Goal: Task Accomplishment & Management: Use online tool/utility

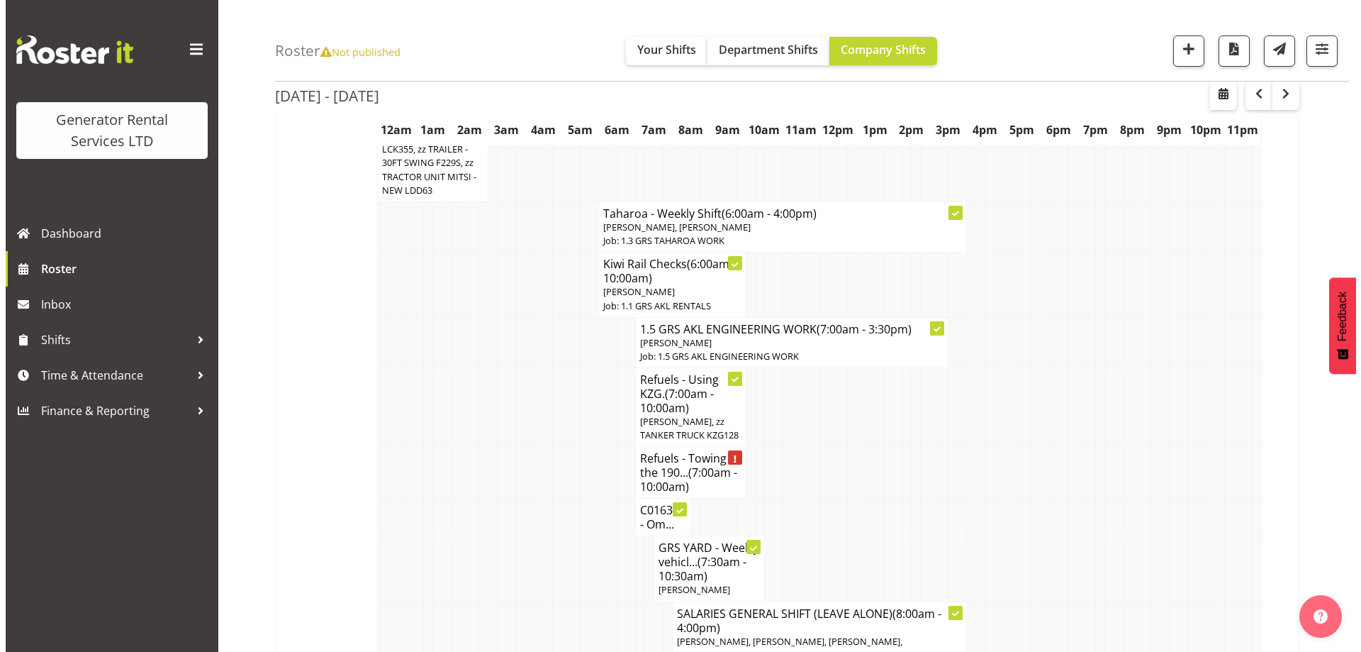
scroll to position [188, 0]
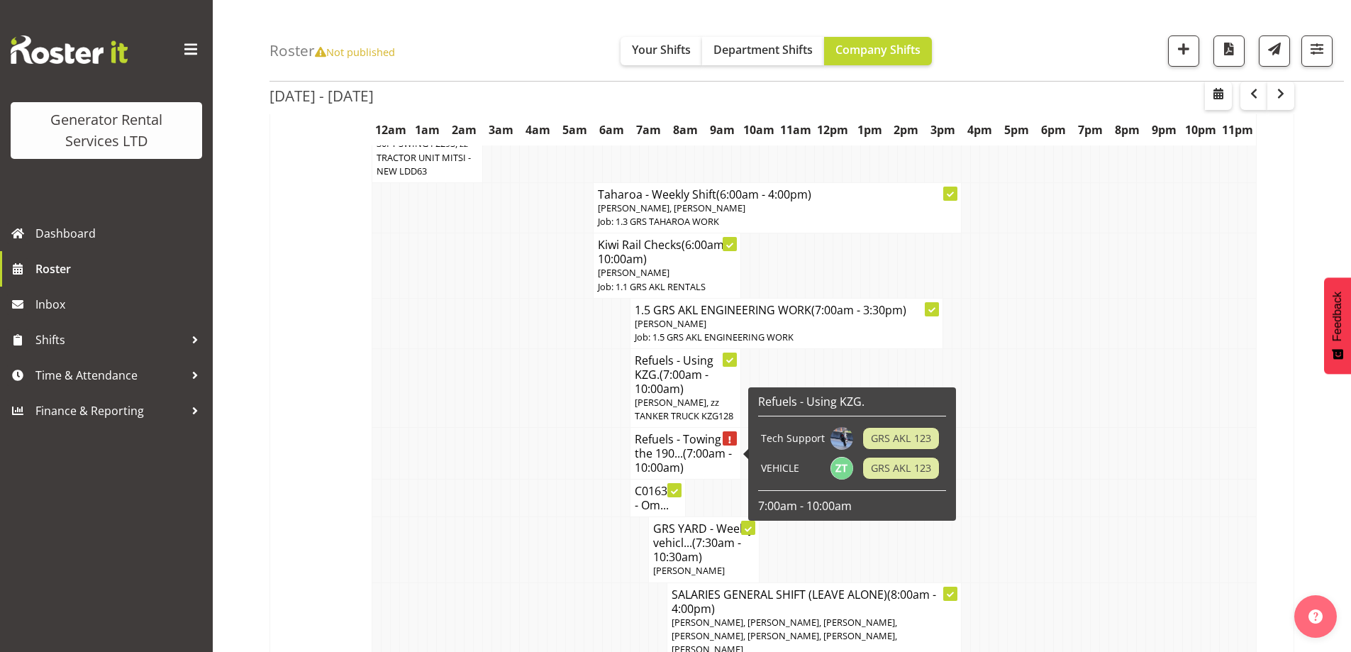
click at [664, 455] on h4 "Refuels - Towing the 190... (7:00am - 10:00am)" at bounding box center [685, 453] width 101 height 43
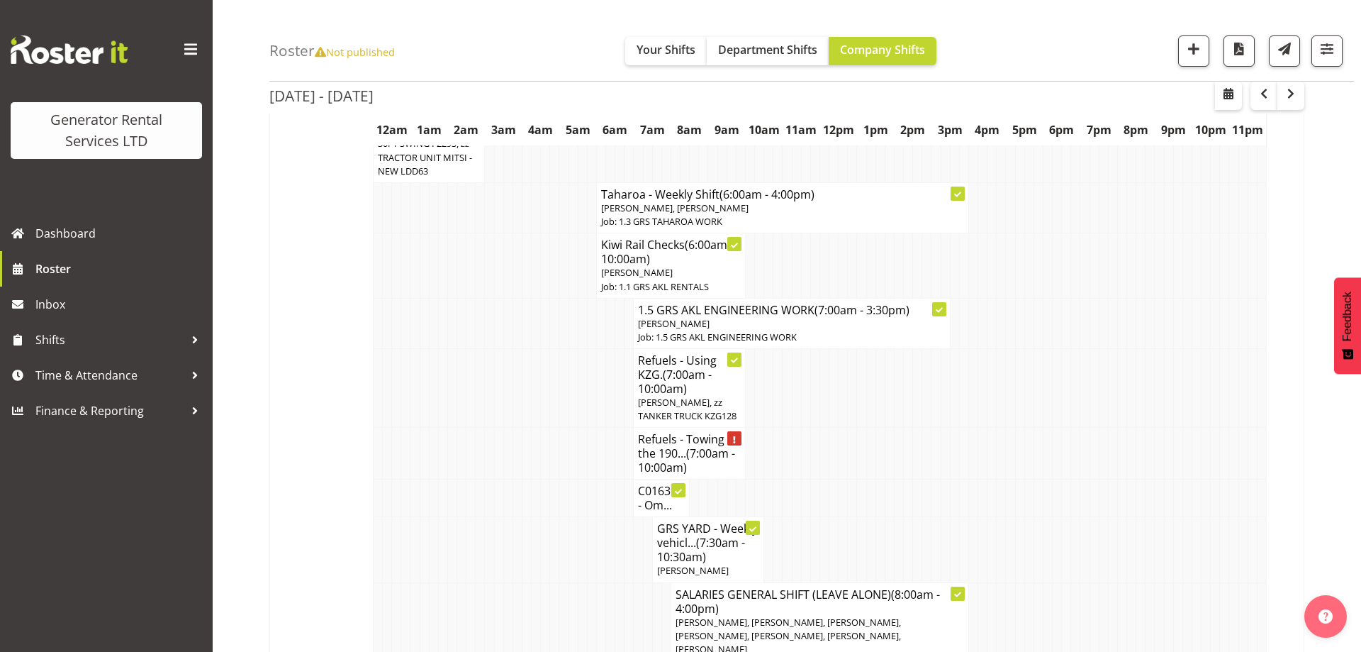
select select
select select "9"
select select "2025"
select select "10"
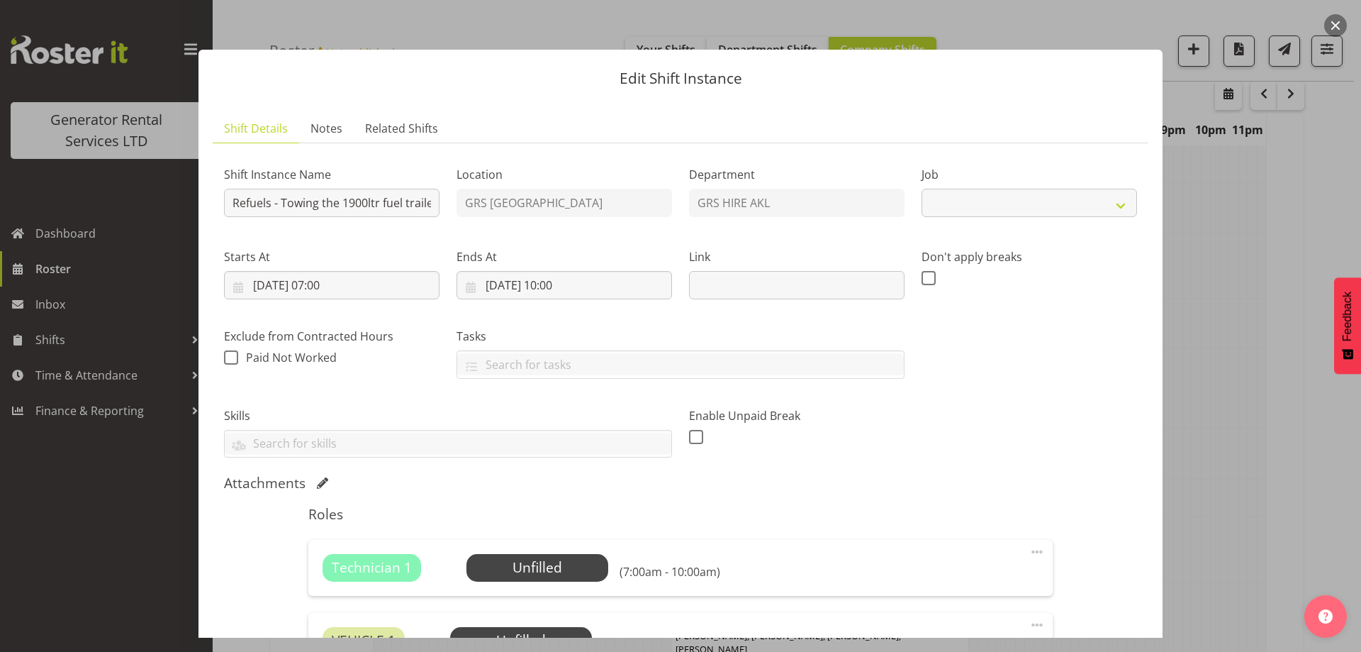
select select "9"
click at [589, 286] on input "[DATE] 10:00" at bounding box center [565, 285] width 216 height 28
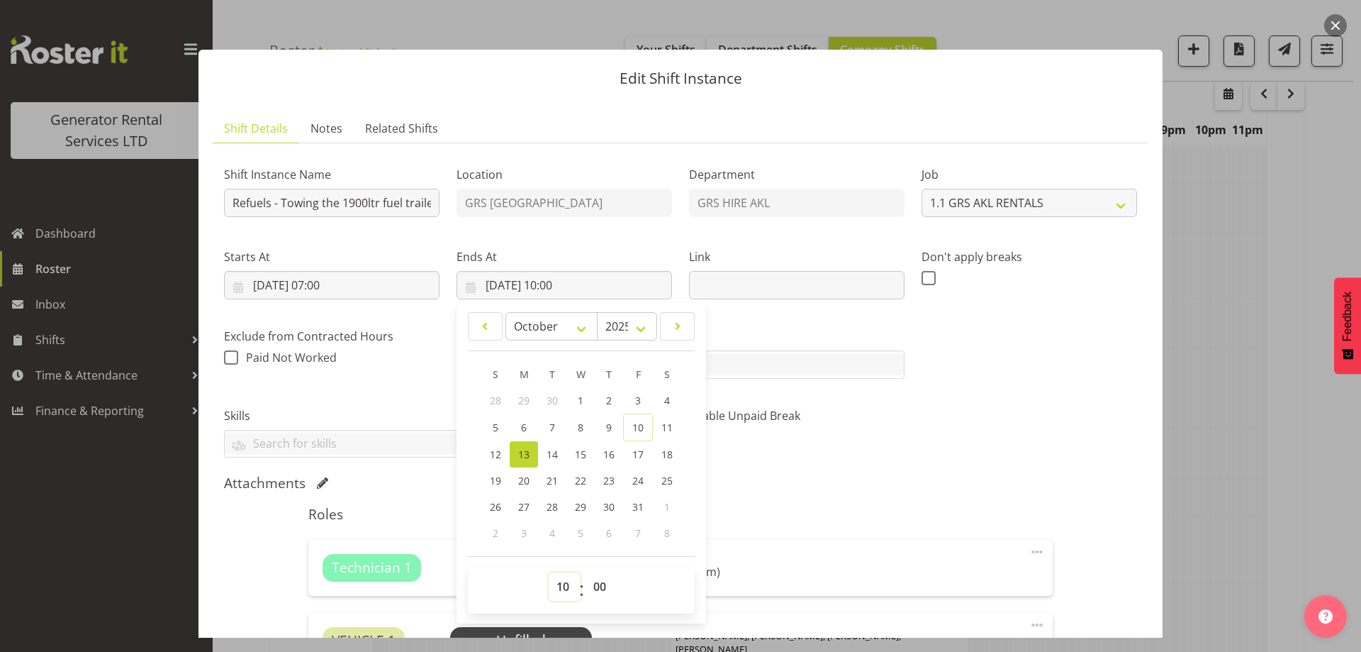
click at [557, 579] on select "00 01 02 03 04 05 06 07 08 09 10 11 12 13 14 15 16 17 18 19 20 21 22 23" at bounding box center [565, 586] width 32 height 28
select select "9"
click at [549, 572] on select "00 01 02 03 04 05 06 07 08 09 10 11 12 13 14 15 16 17 18 19 20 21 22 23" at bounding box center [565, 586] width 32 height 28
type input "[DATE] 09:00"
click at [763, 442] on div "Enable Unpaid Break" at bounding box center [797, 427] width 216 height 41
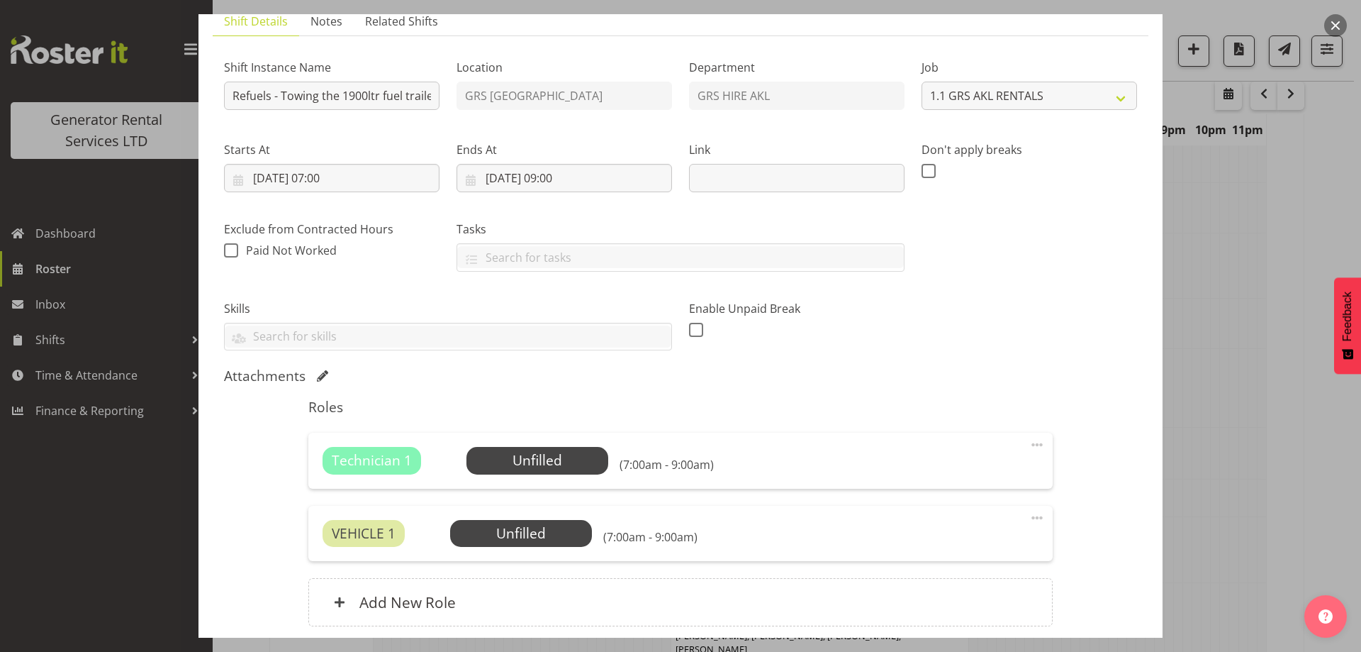
scroll to position [213, 0]
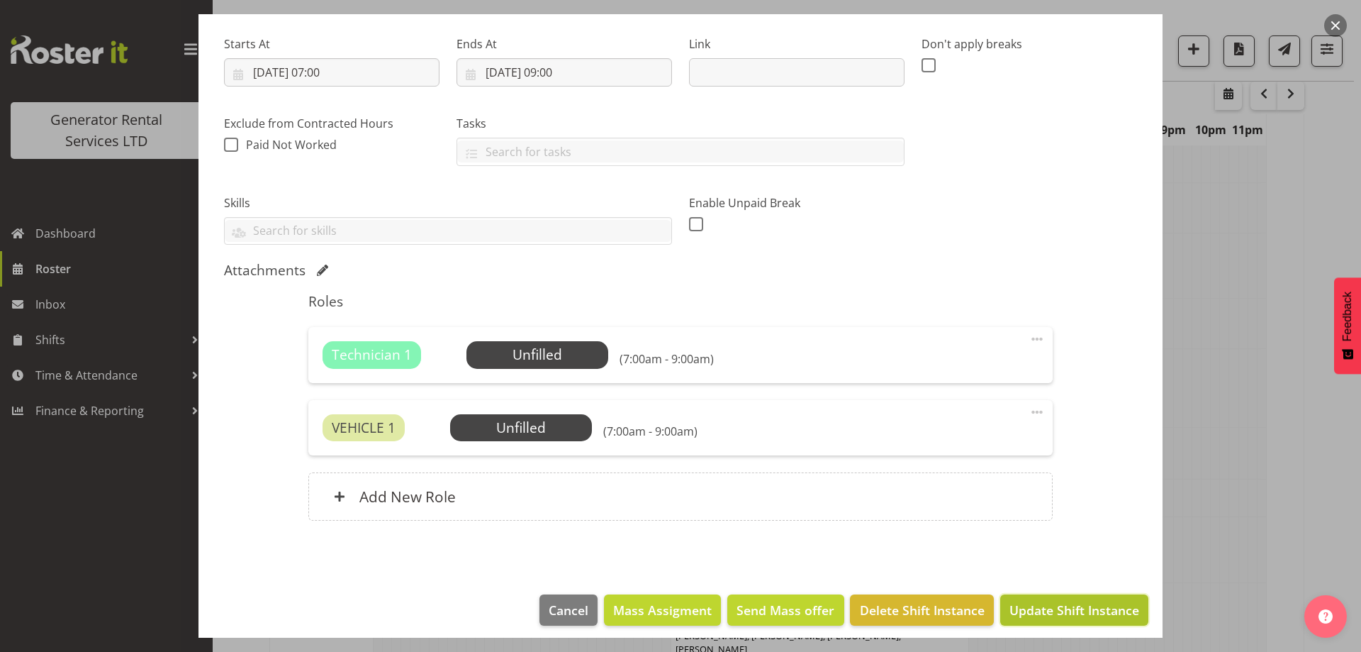
click at [1042, 609] on span "Update Shift Instance" at bounding box center [1075, 610] width 130 height 18
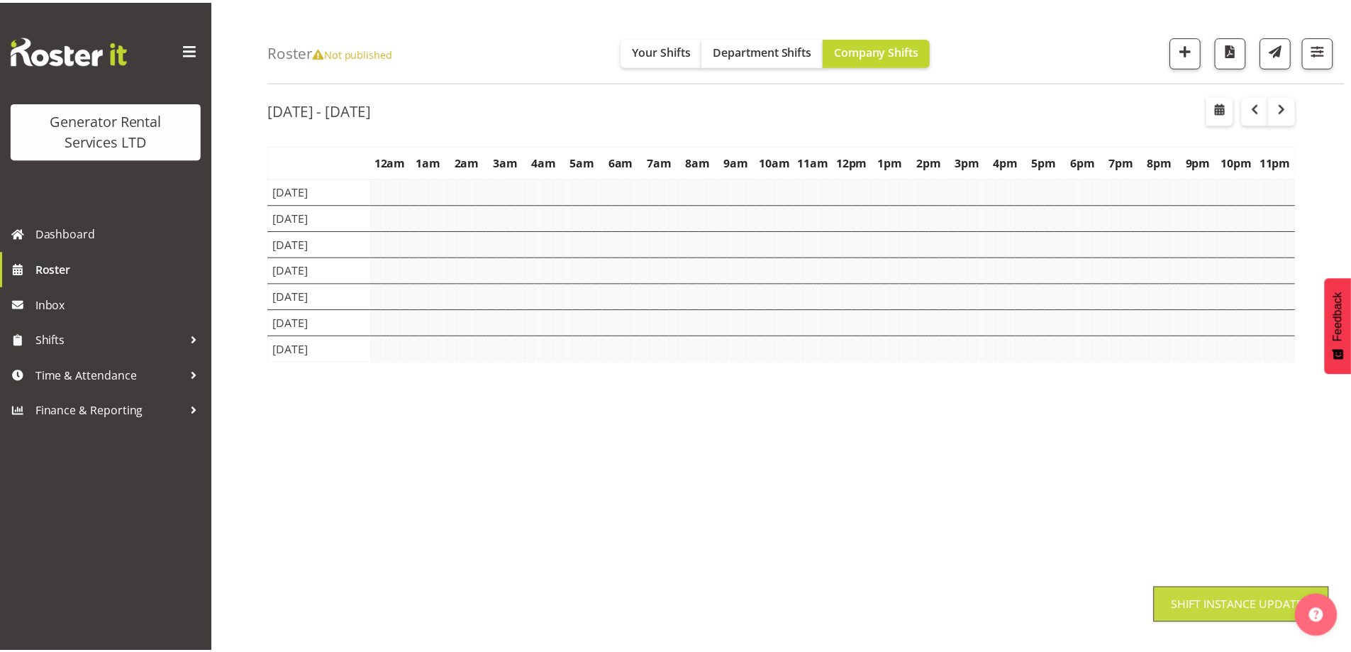
scroll to position [46, 0]
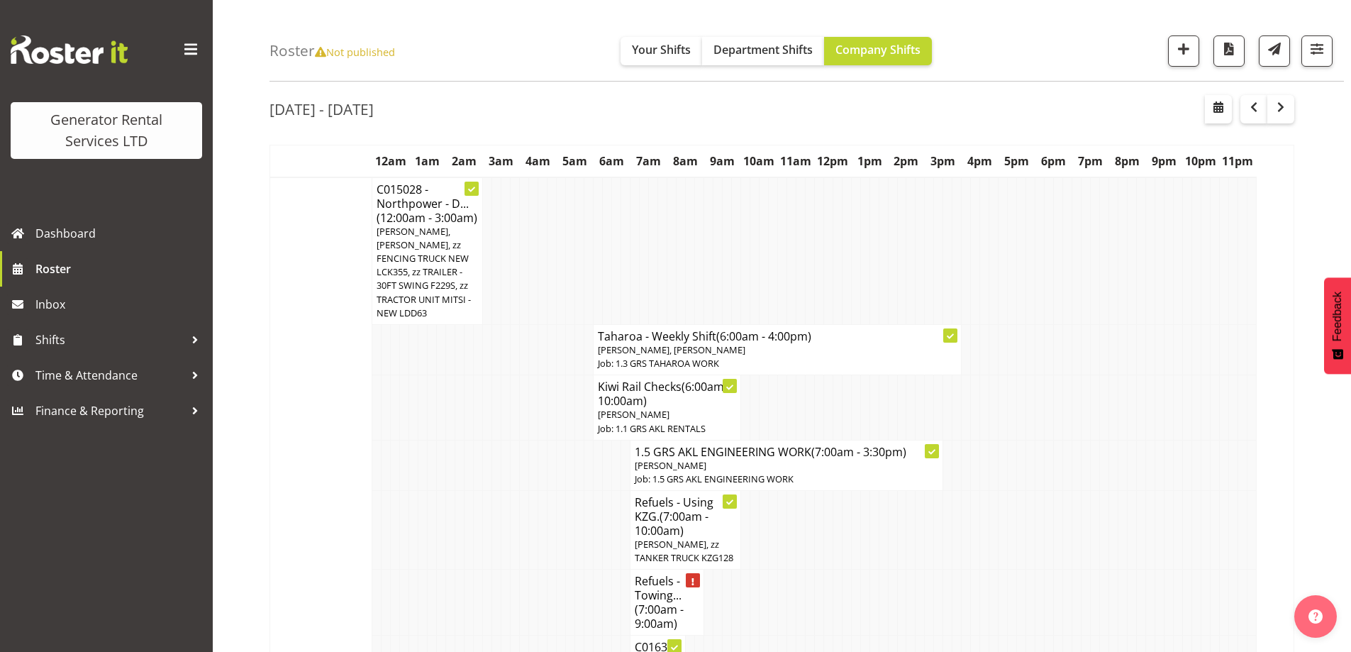
click at [501, 428] on td at bounding box center [505, 407] width 9 height 65
click at [869, 551] on td at bounding box center [873, 530] width 9 height 79
click at [430, 505] on td at bounding box center [432, 530] width 9 height 79
click at [559, 525] on td at bounding box center [561, 530] width 9 height 79
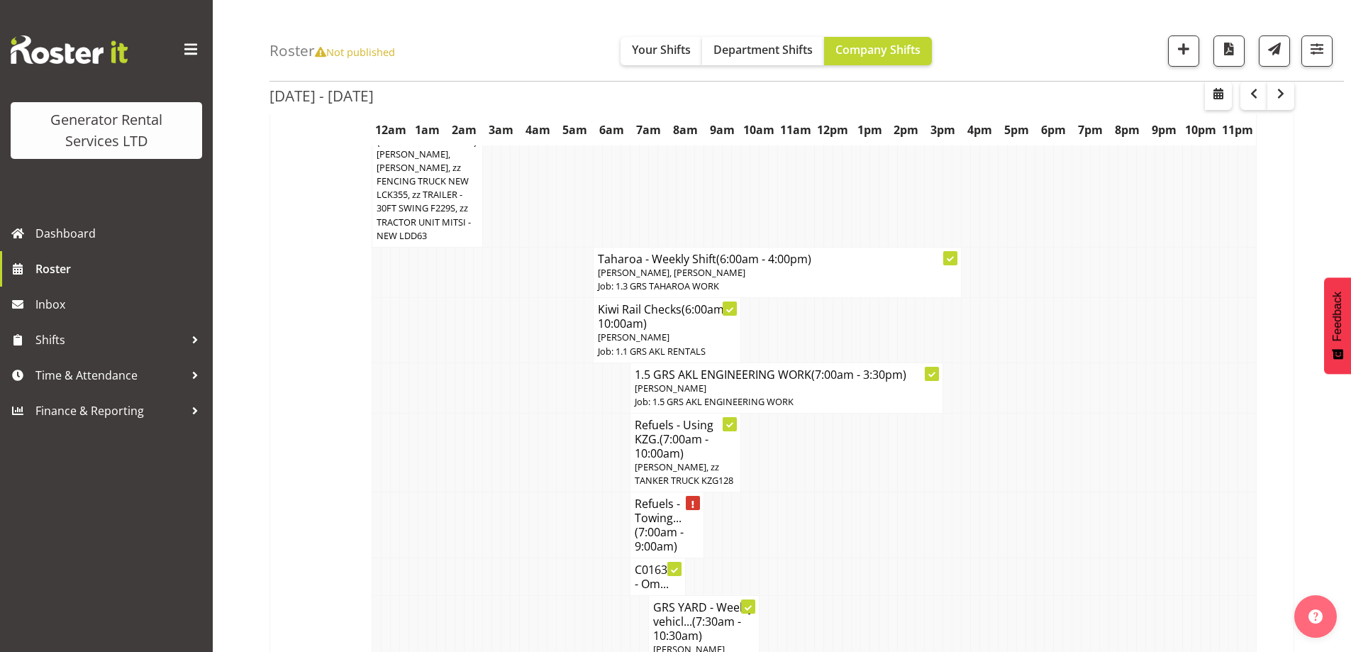
scroll to position [259, 0]
